Goal: Information Seeking & Learning: Learn about a topic

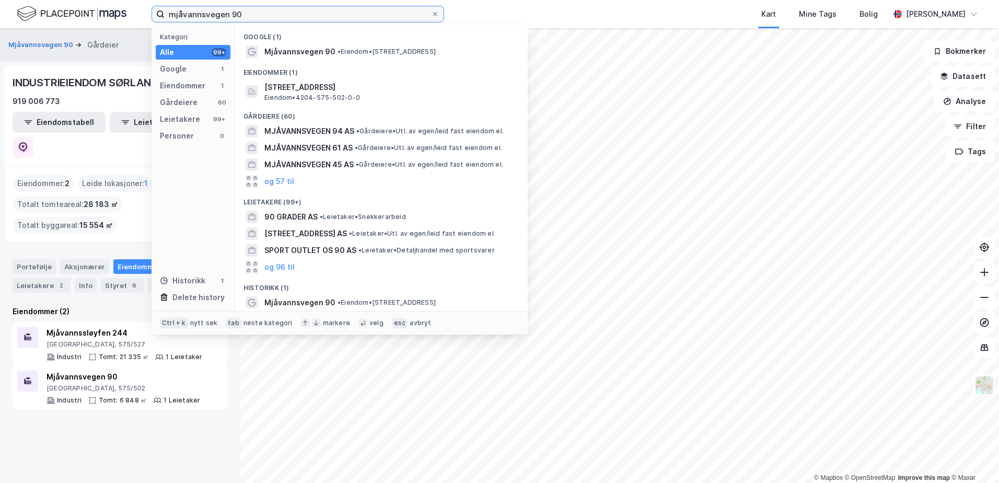
drag, startPoint x: 255, startPoint y: 18, endPoint x: 76, endPoint y: 8, distance: 179.5
click at [76, 8] on div "mjåvannsvegen 90 Kategori Alle 99+ Google 1 Eiendommer 1 Gårdeiere 60 Leietaker…" at bounding box center [499, 14] width 999 height 28
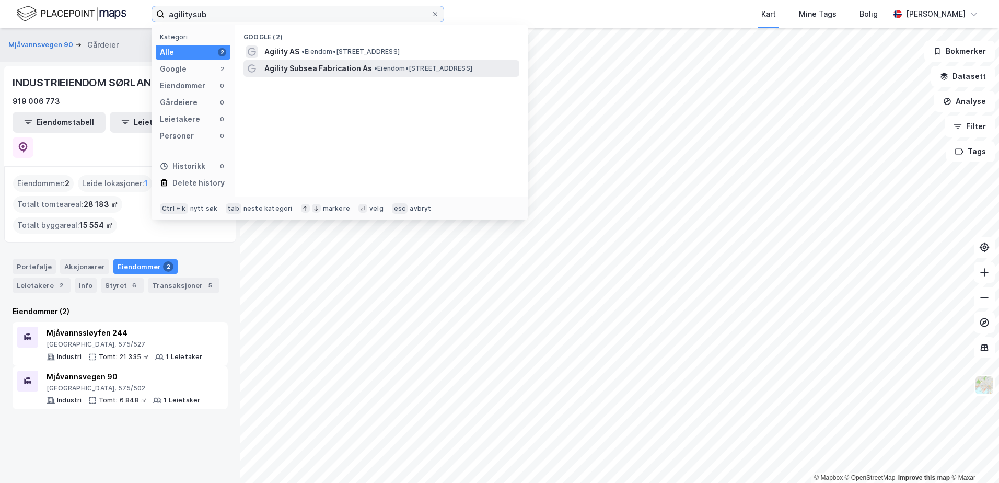
type input "agilitysub"
click at [344, 65] on span "Agility Subsea Fabrication As" at bounding box center [318, 68] width 108 height 13
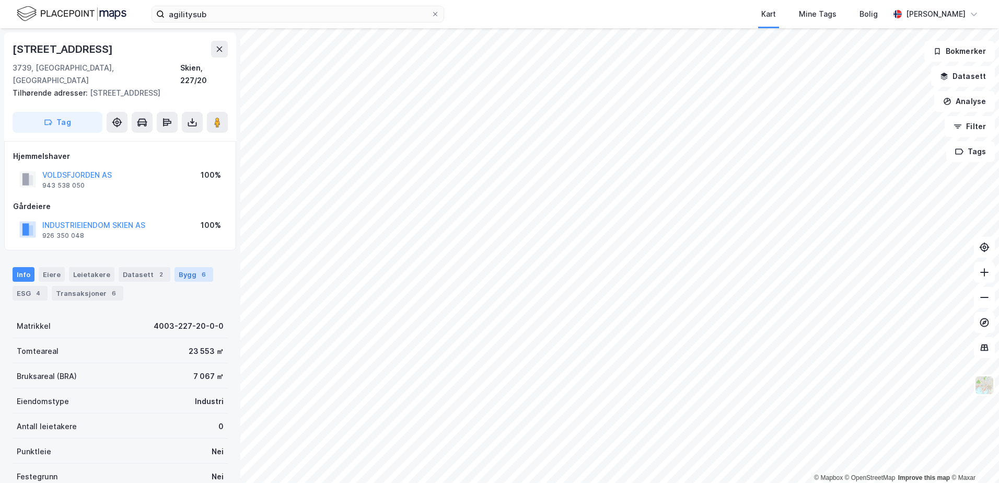
click at [183, 267] on div "Bygg 6" at bounding box center [193, 274] width 39 height 15
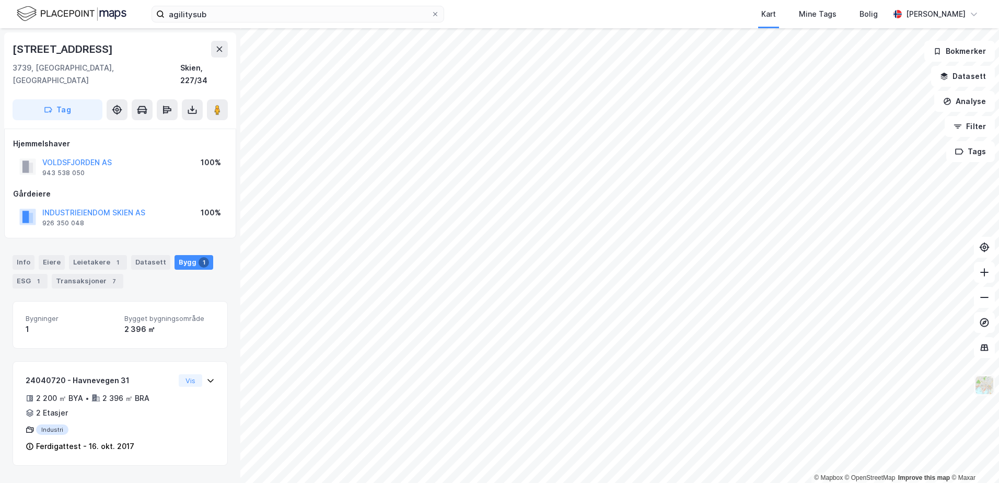
click at [977, 389] on img at bounding box center [984, 385] width 20 height 20
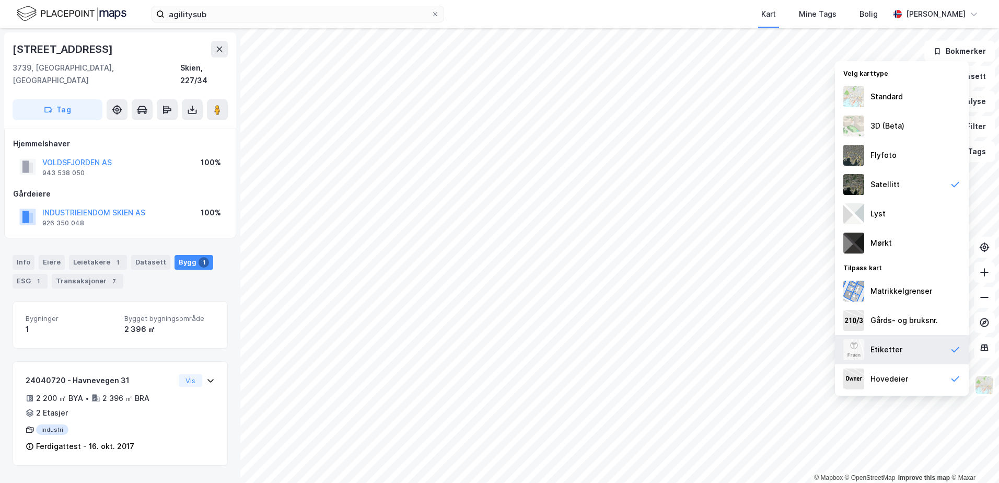
click at [959, 352] on icon at bounding box center [955, 349] width 10 height 10
click at [954, 380] on icon at bounding box center [955, 378] width 10 height 10
click at [880, 152] on div "Flyfoto" at bounding box center [883, 155] width 26 height 13
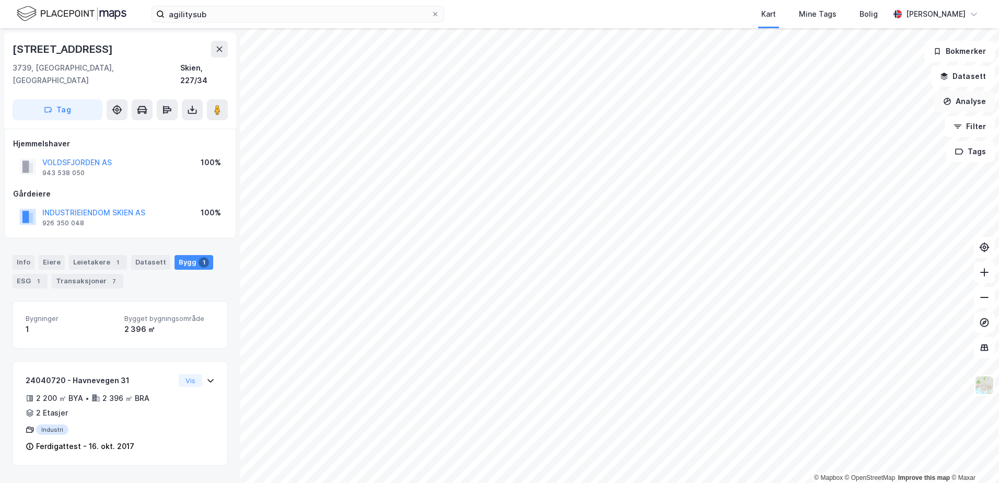
click at [977, 103] on button "Analyse" at bounding box center [964, 101] width 61 height 21
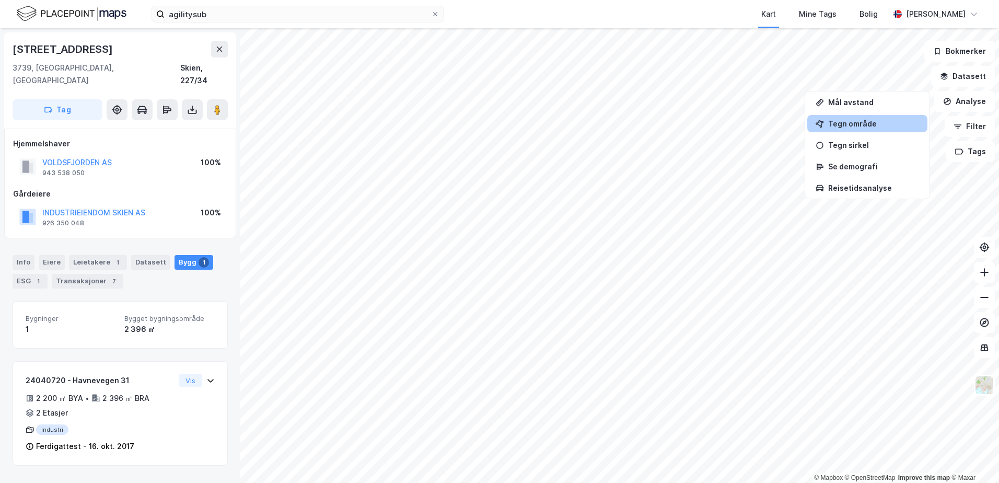
click at [872, 126] on div "Tegn område" at bounding box center [873, 123] width 91 height 9
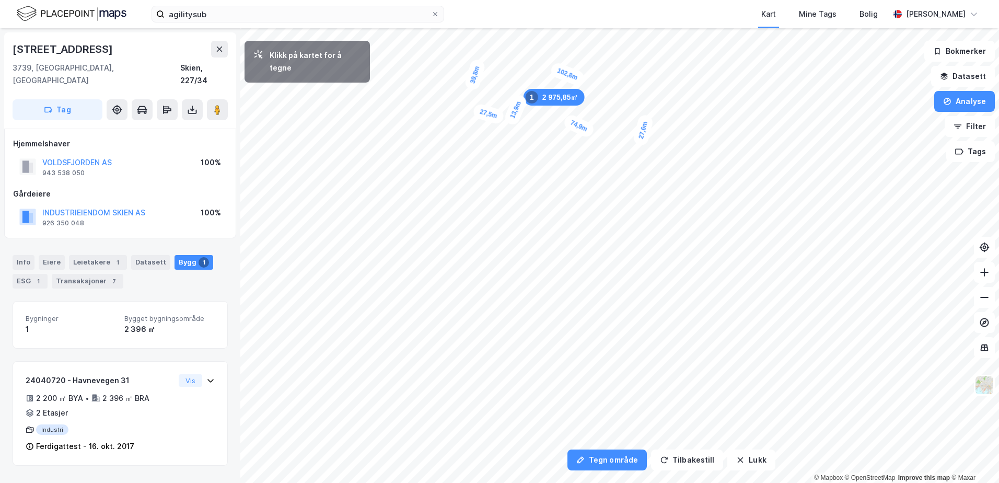
click at [520, 99] on div "13,9m" at bounding box center [516, 109] width 26 height 33
click at [555, 127] on div "6,8m" at bounding box center [557, 122] width 23 height 30
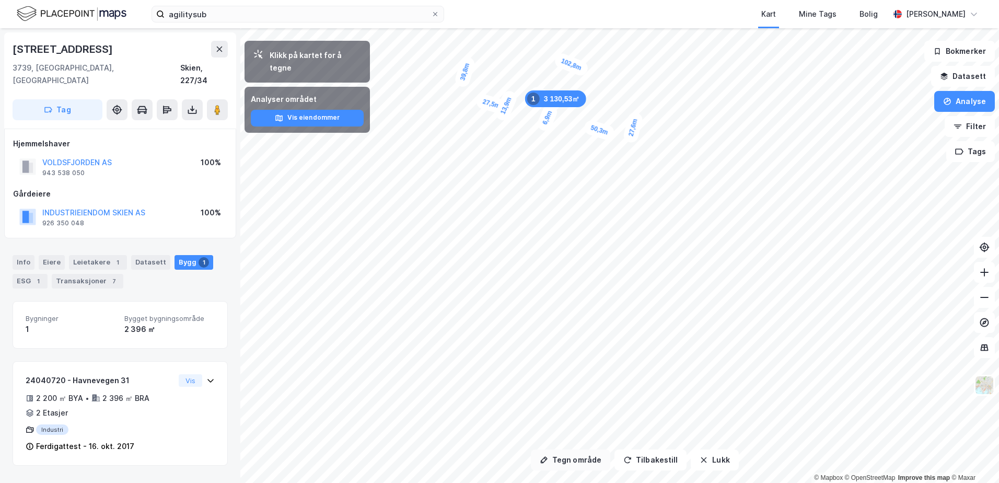
click at [587, 461] on button "Tegn område" at bounding box center [570, 459] width 79 height 21
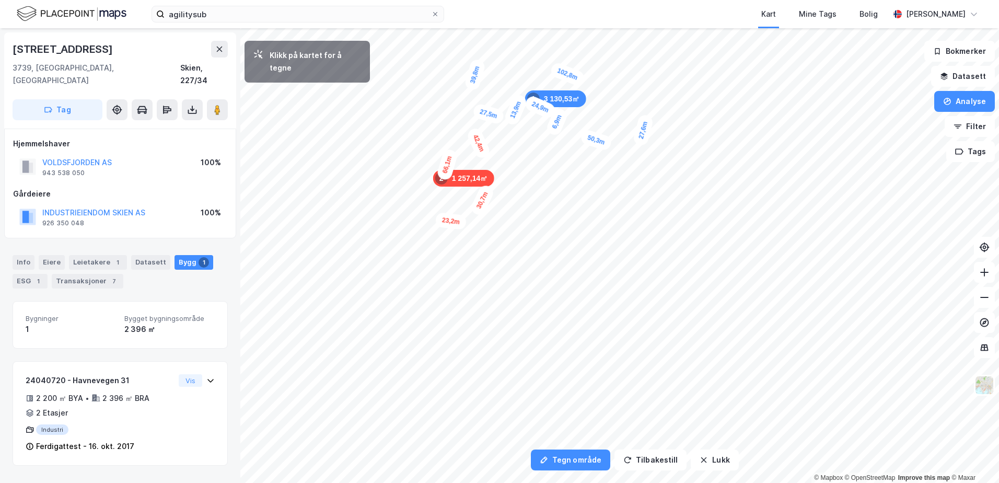
click at [493, 176] on div "1 257,14㎡ 2" at bounding box center [463, 178] width 61 height 17
click at [479, 172] on div "8,1m" at bounding box center [486, 174] width 29 height 20
click at [492, 115] on div "16,7m" at bounding box center [477, 112] width 32 height 20
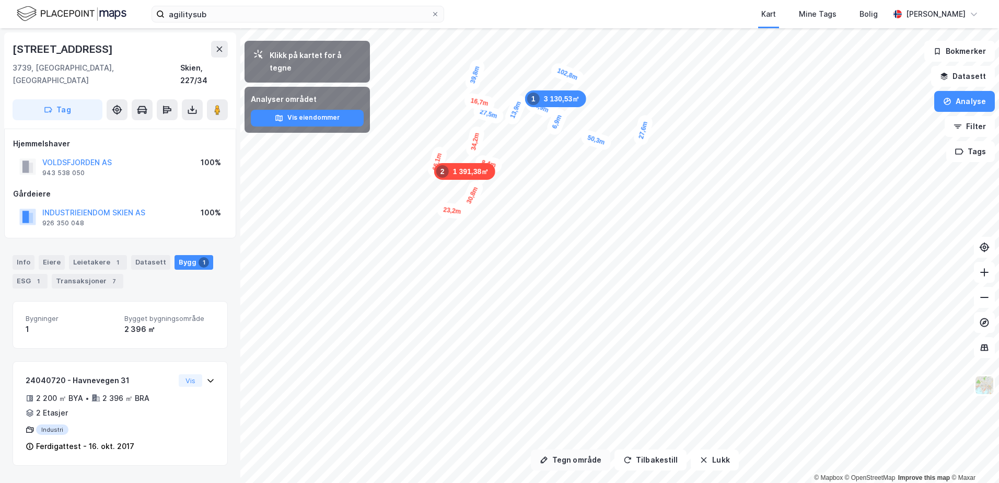
click at [582, 457] on button "Tegn område" at bounding box center [570, 459] width 79 height 21
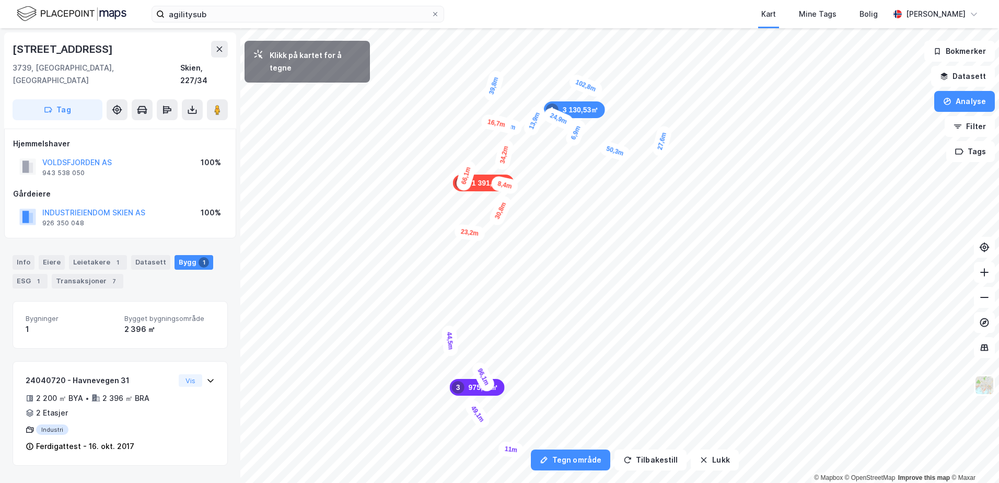
click at [520, 449] on div "11m" at bounding box center [511, 448] width 27 height 17
click at [508, 204] on div "30,8m" at bounding box center [500, 210] width 26 height 33
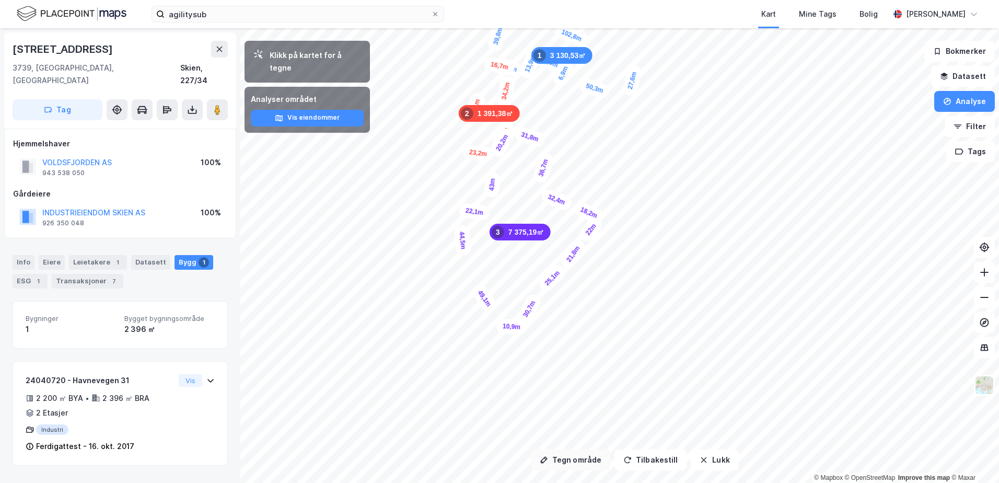
click at [587, 457] on button "Tegn område" at bounding box center [570, 459] width 79 height 21
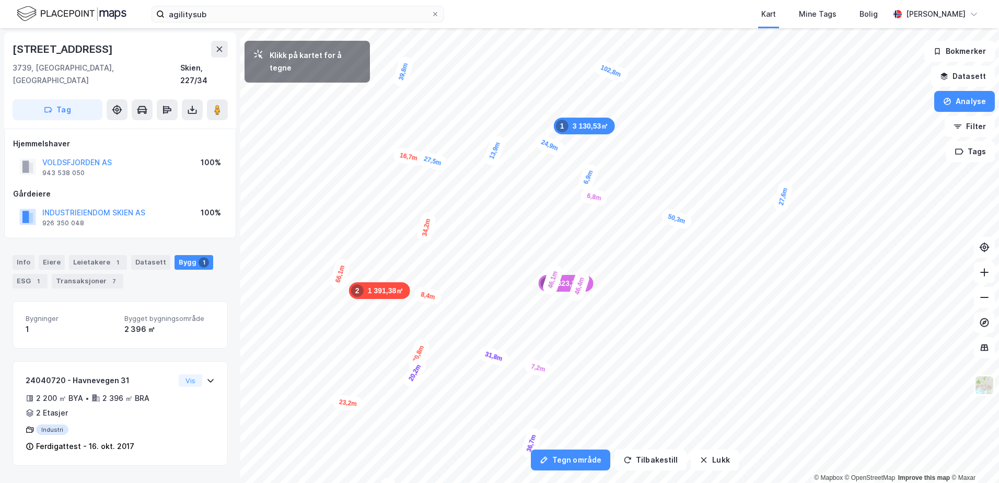
click at [606, 200] on div "6,8m" at bounding box center [593, 197] width 29 height 20
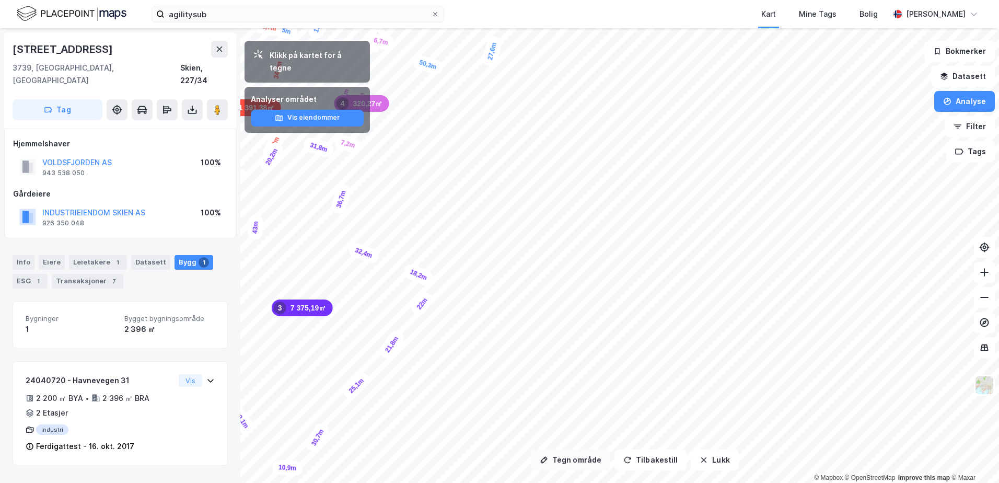
click at [559, 468] on button "Tegn område" at bounding box center [570, 459] width 79 height 21
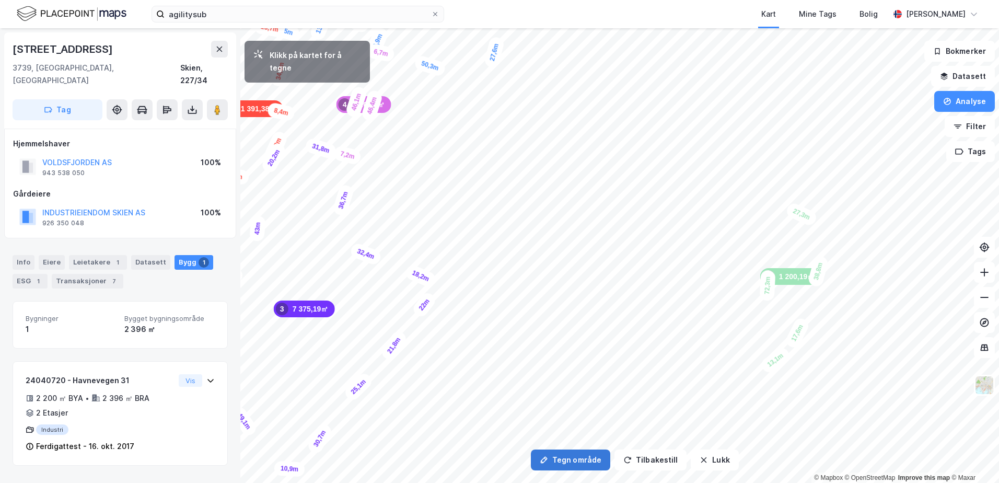
click at [764, 370] on div "13,1m" at bounding box center [774, 360] width 33 height 30
click at [761, 225] on div "11,2m" at bounding box center [766, 212] width 25 height 33
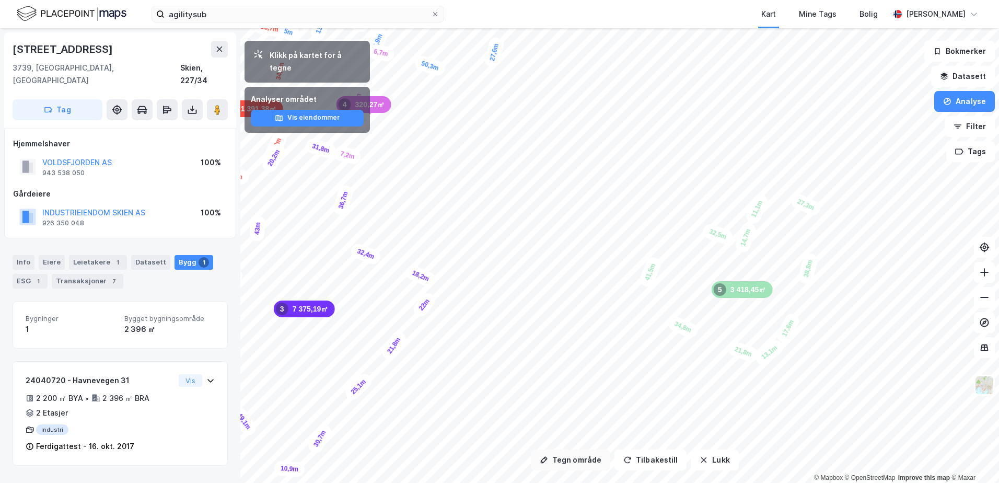
click at [577, 459] on button "Tegn område" at bounding box center [570, 459] width 79 height 21
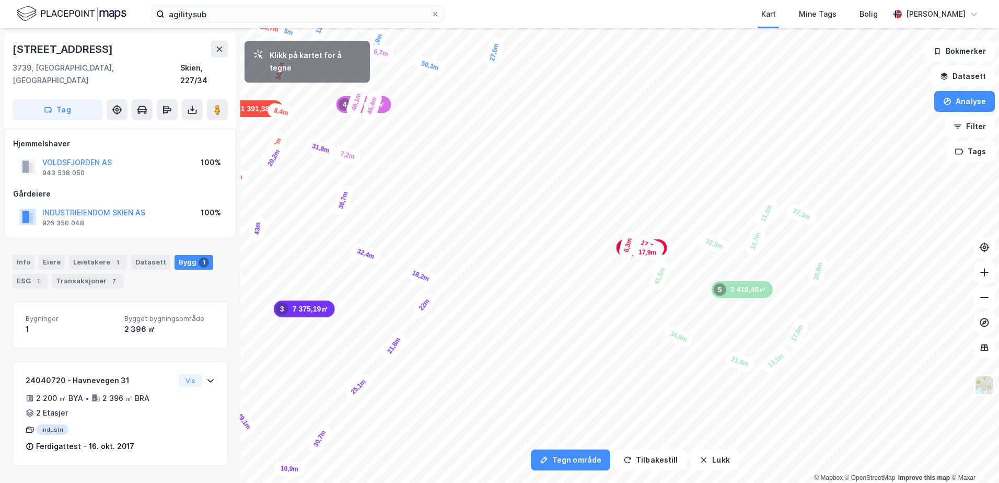
click at [626, 252] on div "6,3m" at bounding box center [627, 245] width 21 height 30
click at [599, 243] on div "12,8m" at bounding box center [611, 248] width 33 height 24
click at [603, 229] on div "5,9m" at bounding box center [601, 236] width 22 height 30
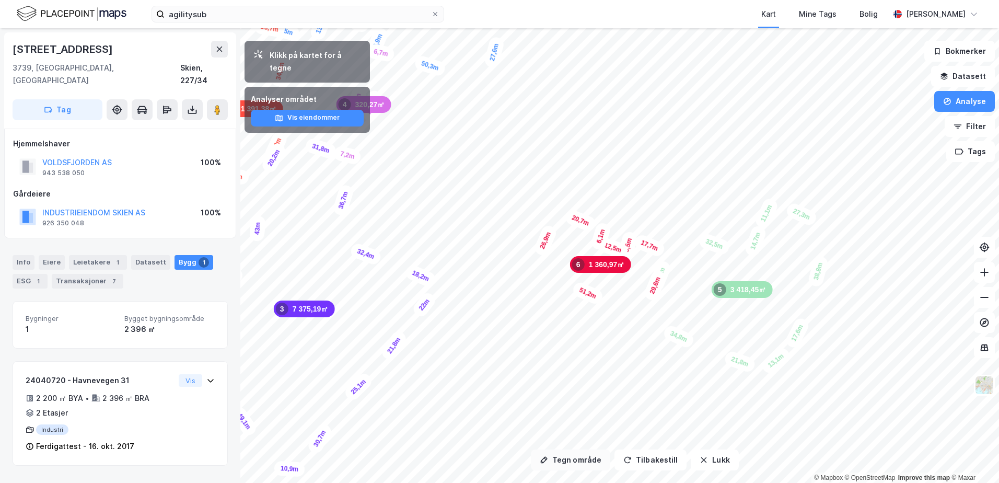
click at [569, 459] on button "Tegn område" at bounding box center [570, 459] width 79 height 21
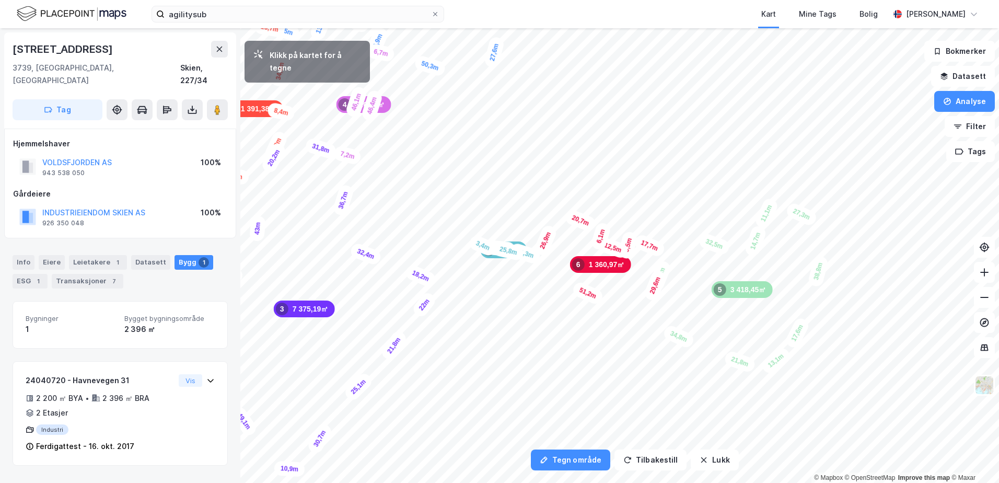
click at [478, 244] on div "3,4m" at bounding box center [483, 245] width 30 height 24
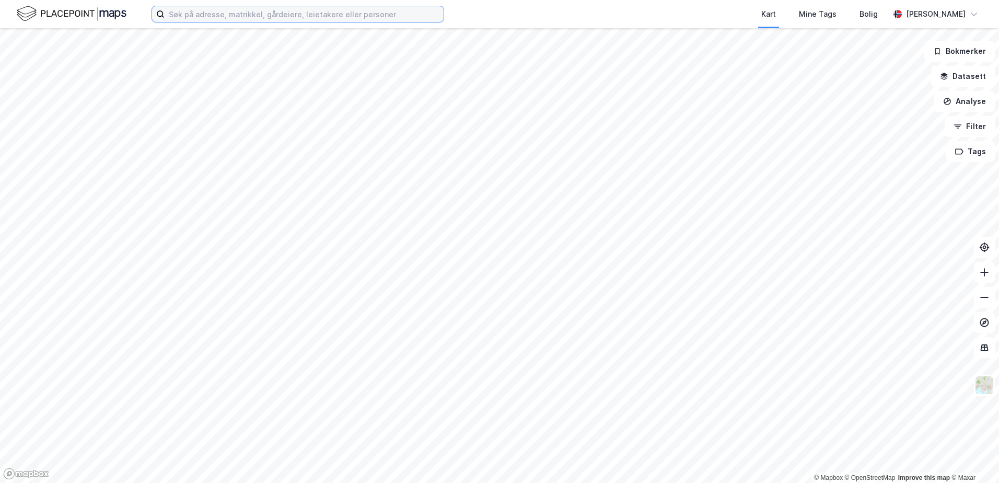
click at [368, 20] on input at bounding box center [304, 14] width 279 height 16
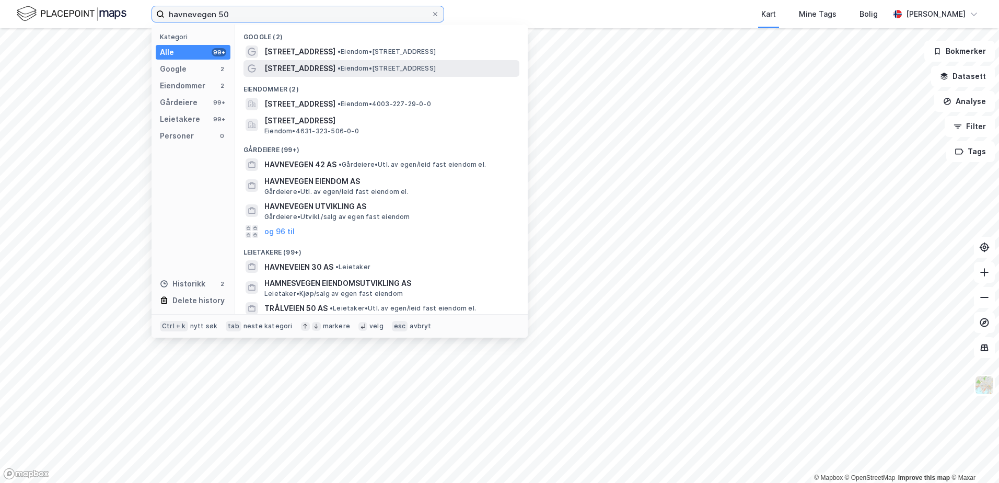
type input "havnevegen 50"
click at [343, 71] on span "• Eiendom • Havnevegen 50, 3739 Skien" at bounding box center [386, 68] width 98 height 8
